Goal: Task Accomplishment & Management: Manage account settings

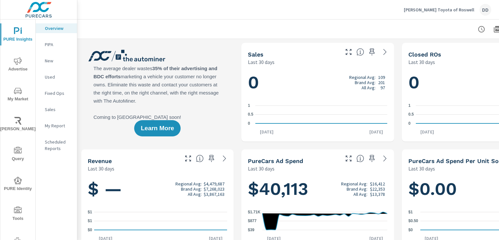
click at [449, 15] on button "[PERSON_NAME] Toyota of Roswell DD" at bounding box center [448, 9] width 93 height 19
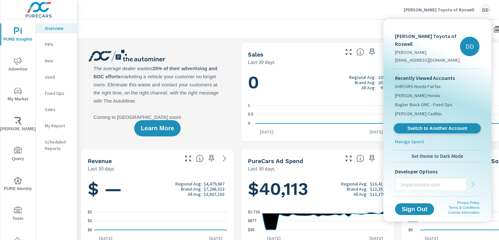
click at [418, 125] on span "Switch to Another Account" at bounding box center [438, 128] width 80 height 6
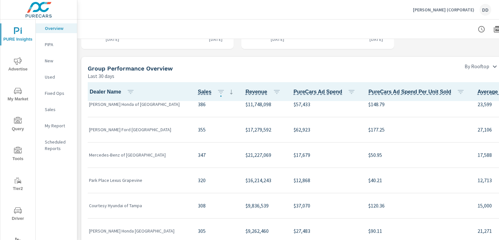
scroll to position [163, 0]
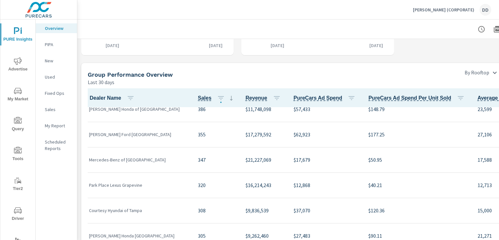
scroll to position [31, 0]
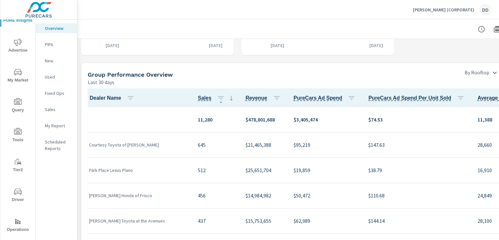
scroll to position [29, 0]
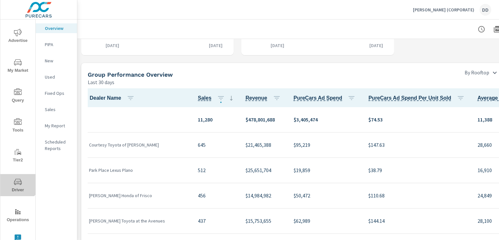
click at [17, 180] on icon "nav menu" at bounding box center [18, 182] width 8 height 8
